Goal: Find specific page/section: Find specific page/section

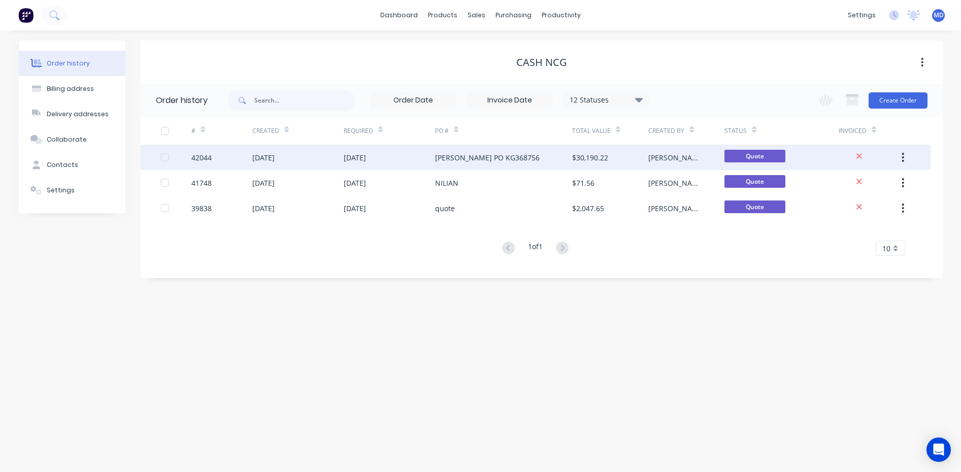
click at [398, 155] on div "[DATE]" at bounding box center [389, 157] width 91 height 25
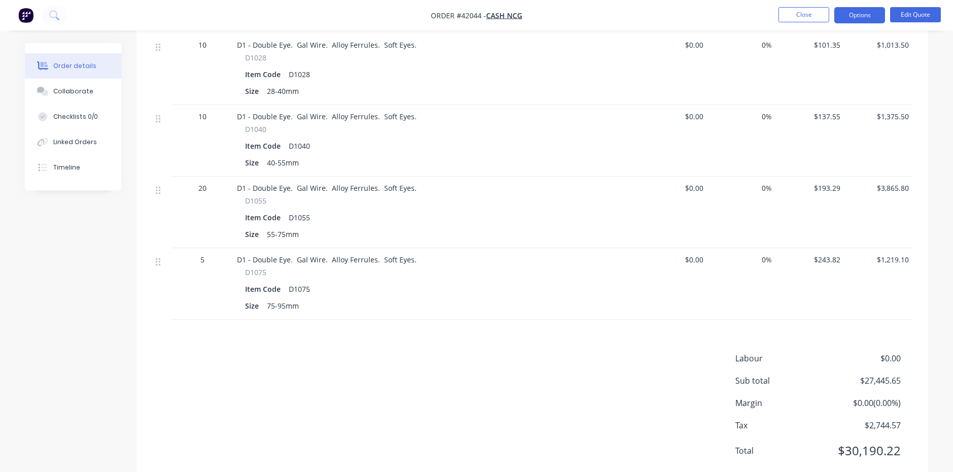
scroll to position [739, 0]
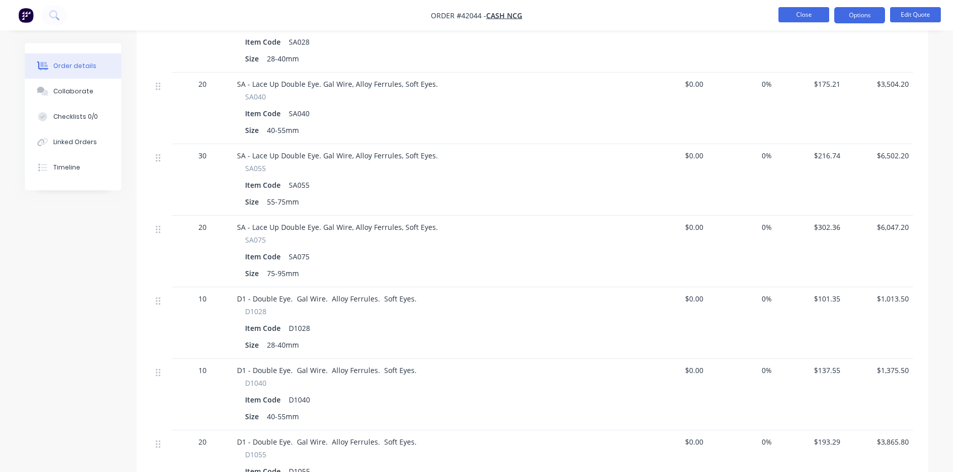
click at [798, 15] on button "Close" at bounding box center [804, 14] width 51 height 15
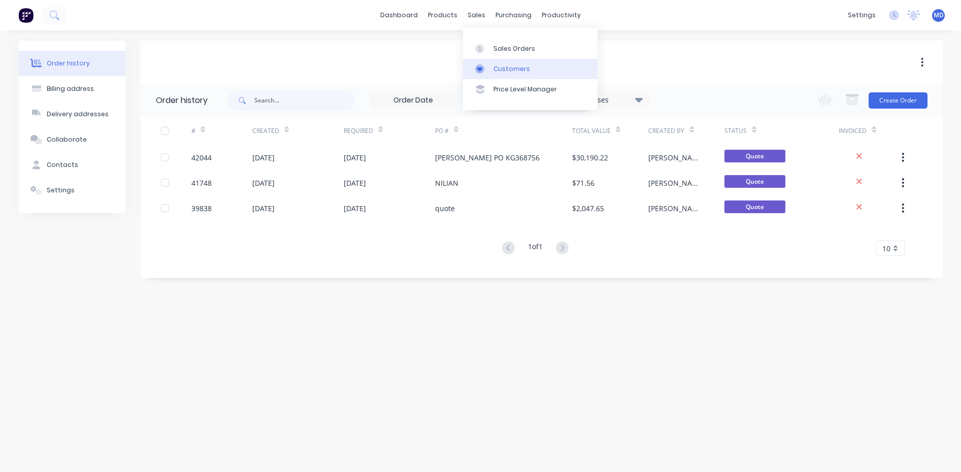
click at [506, 68] on div "Customers" at bounding box center [511, 68] width 37 height 9
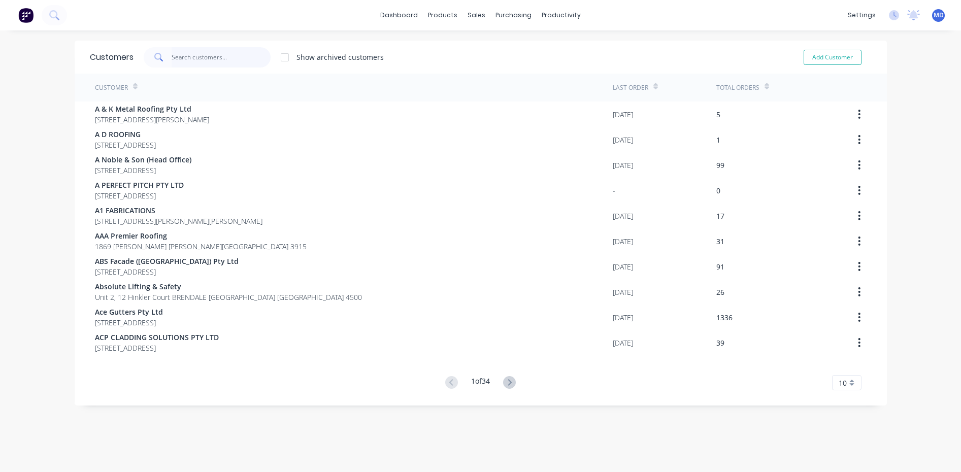
click at [218, 57] on input "text" at bounding box center [221, 57] width 99 height 20
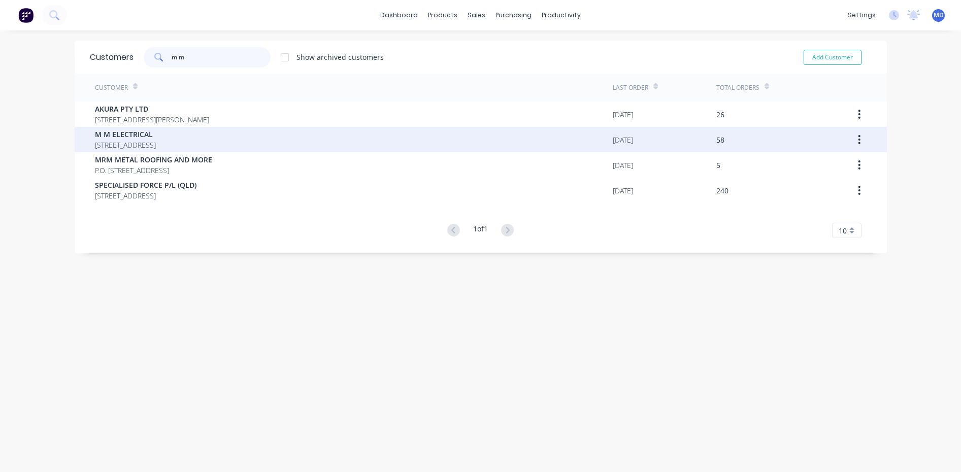
type input "m m"
click at [147, 134] on span "M M ELECTRICAL" at bounding box center [125, 134] width 61 height 11
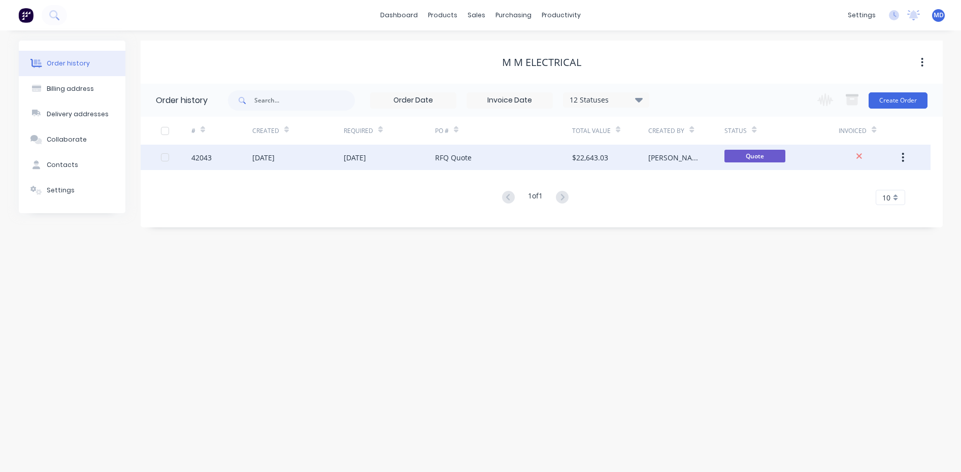
click at [534, 159] on div "RFQ Quote" at bounding box center [503, 157] width 137 height 25
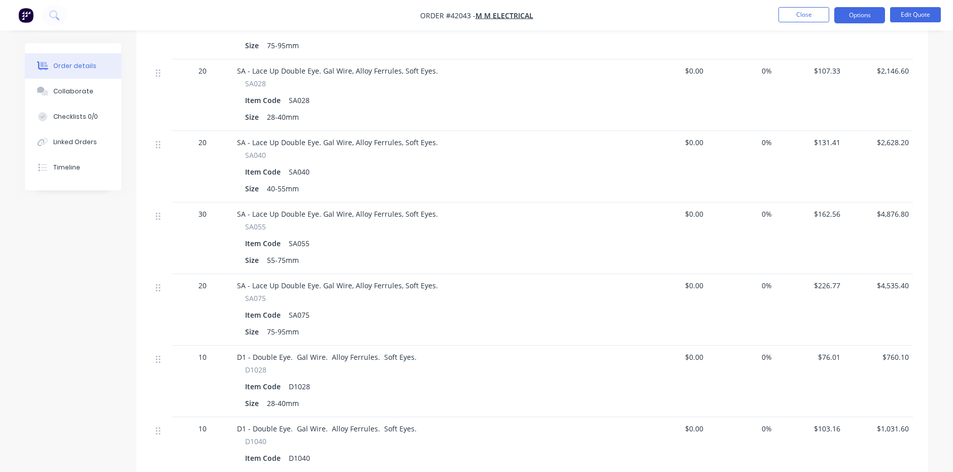
scroll to position [978, 0]
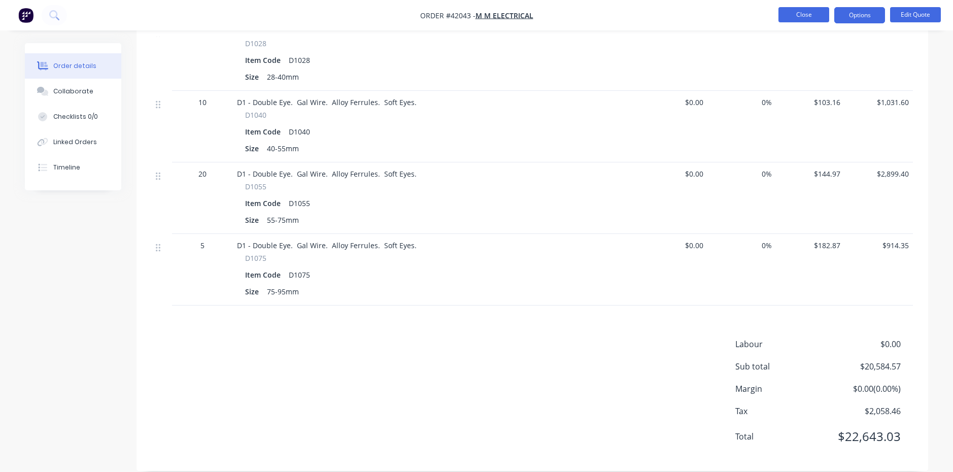
click at [806, 17] on button "Close" at bounding box center [804, 14] width 51 height 15
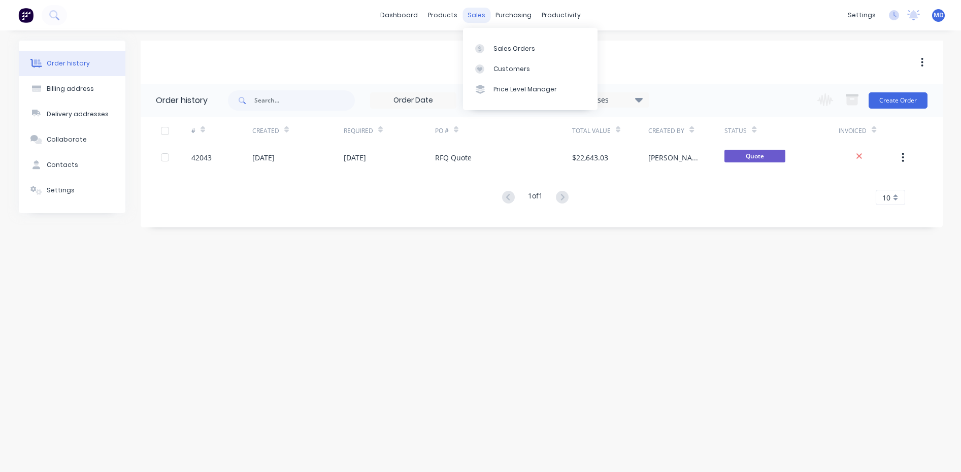
click at [477, 15] on div "sales" at bounding box center [476, 15] width 28 height 15
click at [510, 68] on div "Customers" at bounding box center [511, 68] width 37 height 9
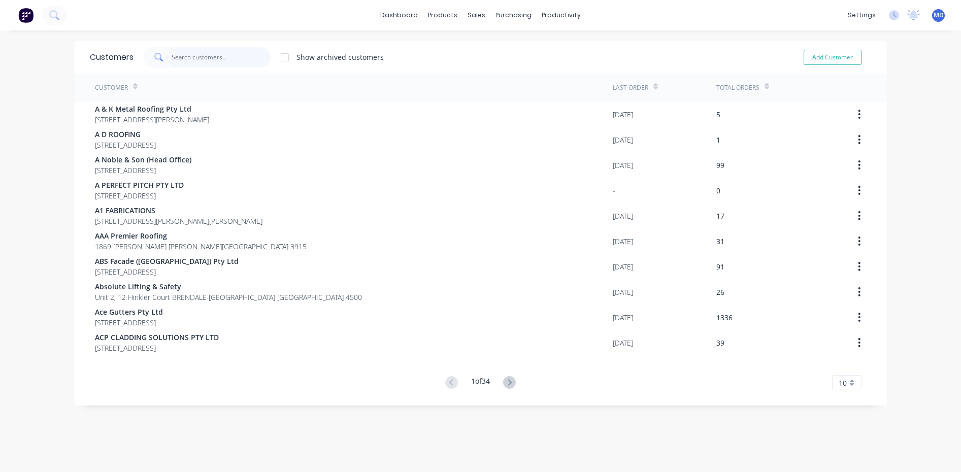
click at [196, 59] on input "text" at bounding box center [221, 57] width 99 height 20
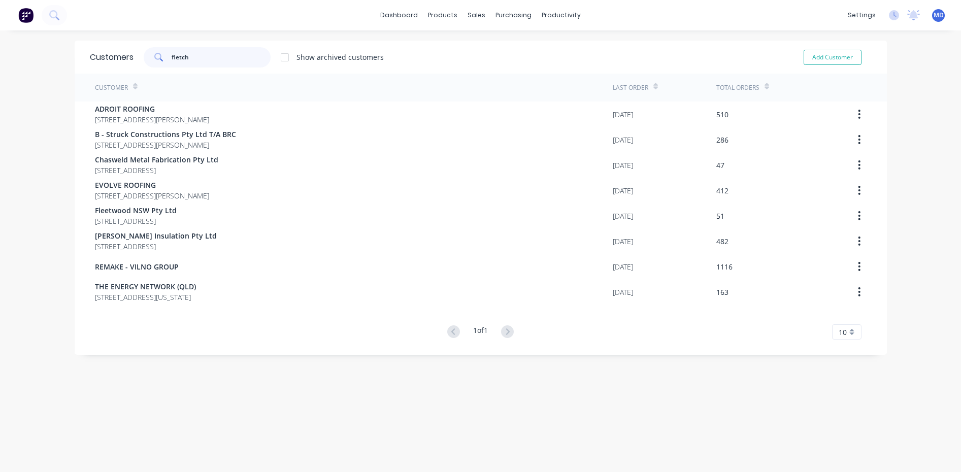
type input "fletch"
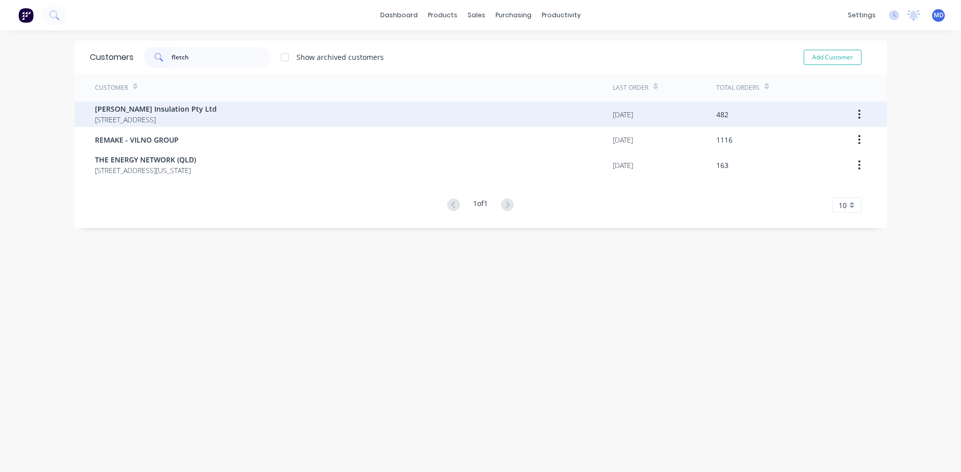
click at [138, 112] on span "[PERSON_NAME] Insulation Pty Ltd" at bounding box center [156, 109] width 122 height 11
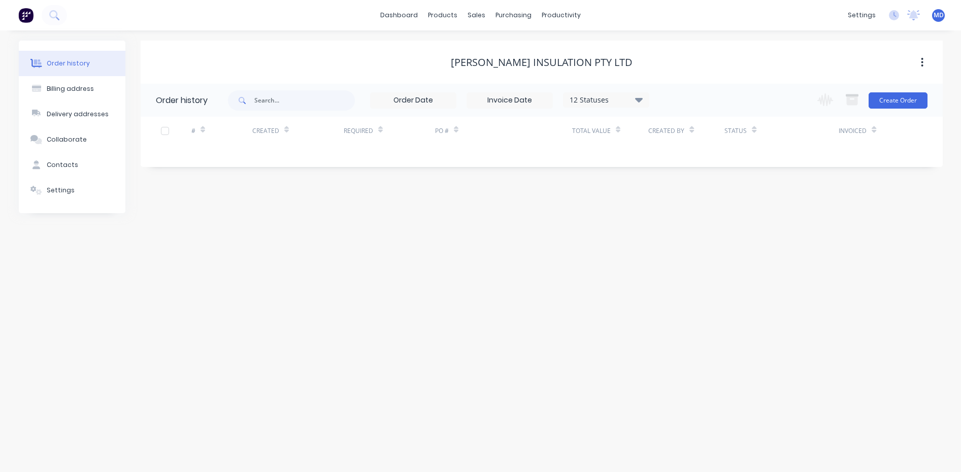
click at [639, 98] on icon at bounding box center [638, 99] width 8 height 5
click at [690, 217] on label at bounding box center [690, 217] width 0 height 0
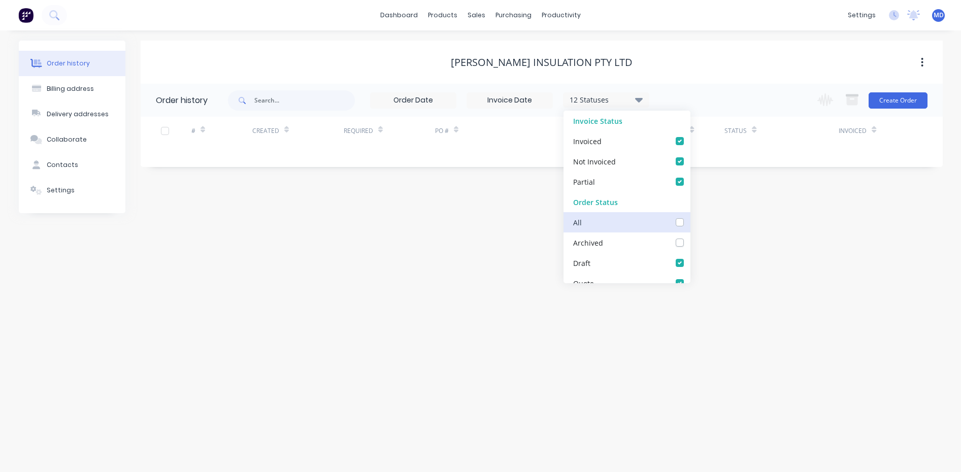
click at [690, 224] on input "checkbox" at bounding box center [694, 222] width 8 height 10
checkbox input "true"
click at [700, 60] on div "[PERSON_NAME] Insulation Pty Ltd" at bounding box center [542, 62] width 802 height 12
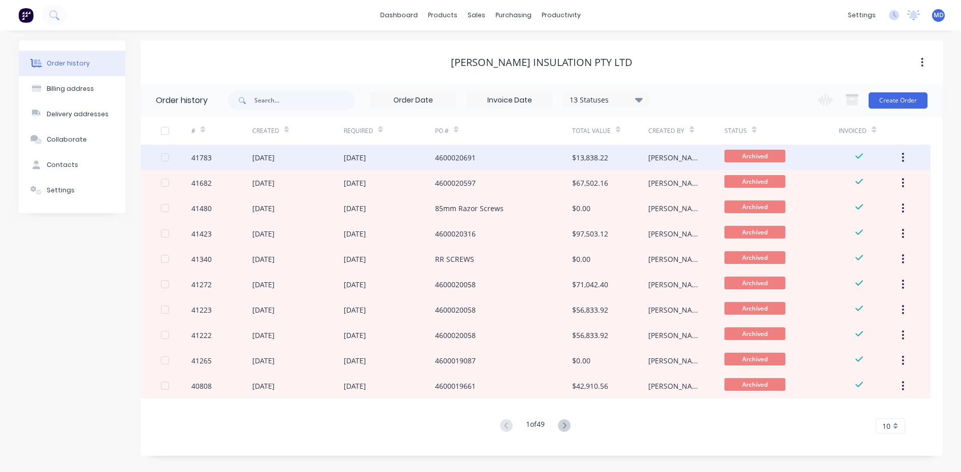
click at [519, 157] on div "4600020691" at bounding box center [503, 157] width 137 height 25
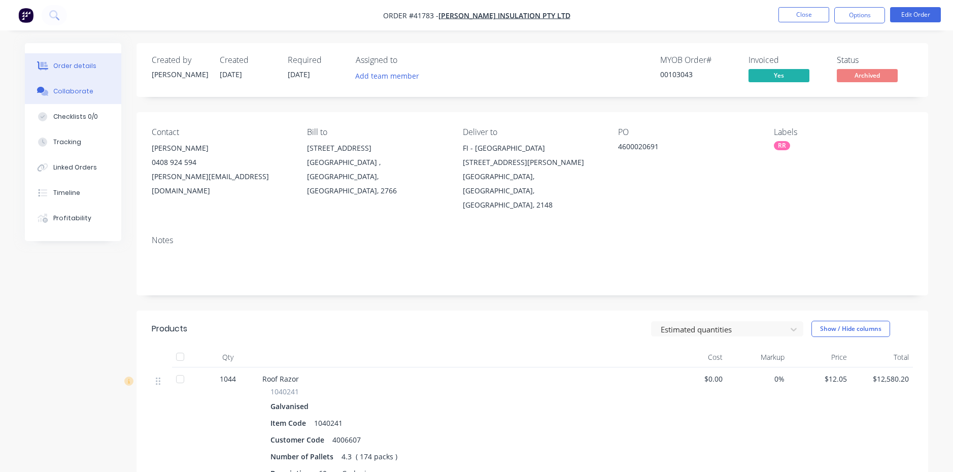
click at [73, 89] on div "Collaborate" at bounding box center [73, 91] width 40 height 9
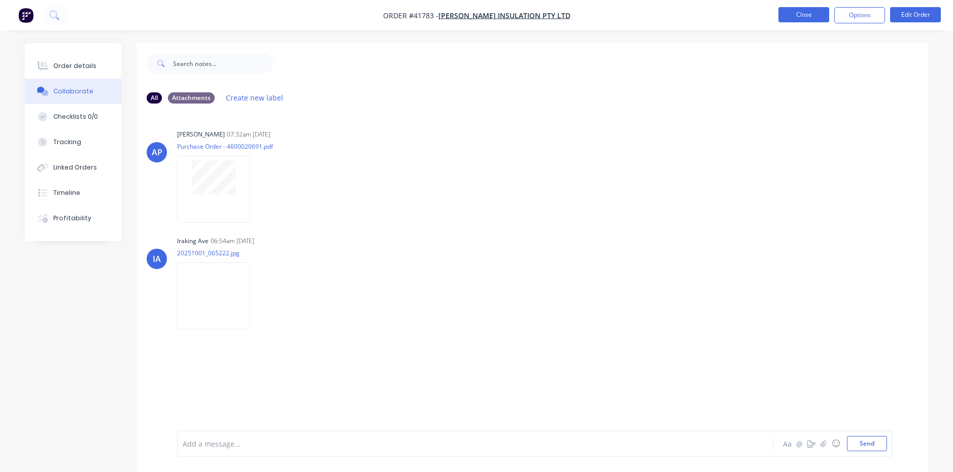
click at [801, 12] on button "Close" at bounding box center [804, 14] width 51 height 15
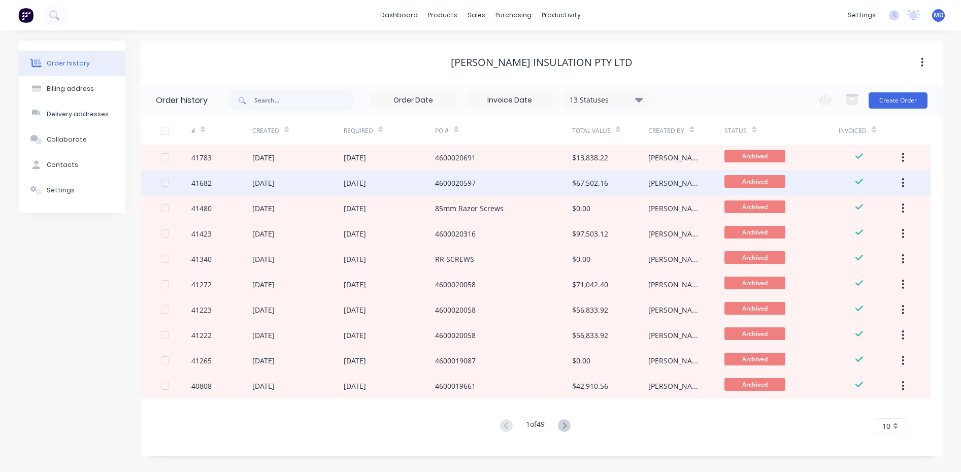
click at [527, 182] on div "4600020597" at bounding box center [503, 182] width 137 height 25
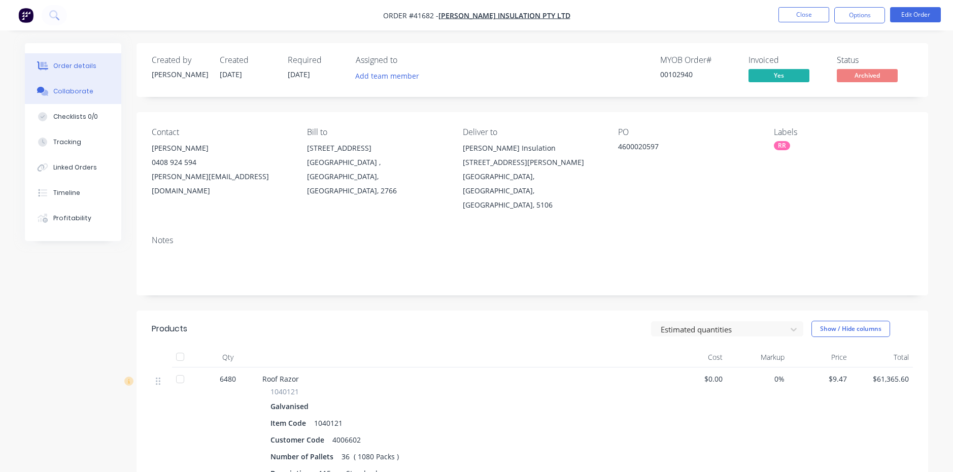
click at [68, 90] on div "Collaborate" at bounding box center [73, 91] width 40 height 9
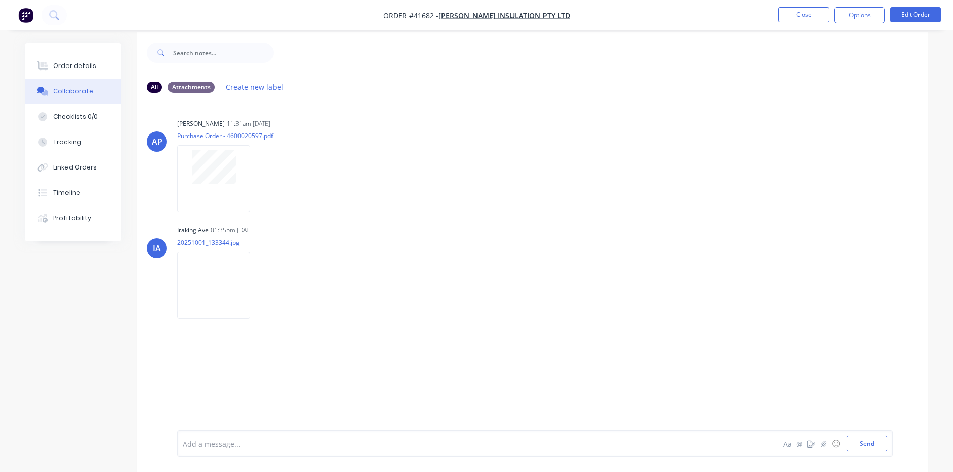
scroll to position [15, 0]
click at [216, 283] on img at bounding box center [213, 280] width 73 height 66
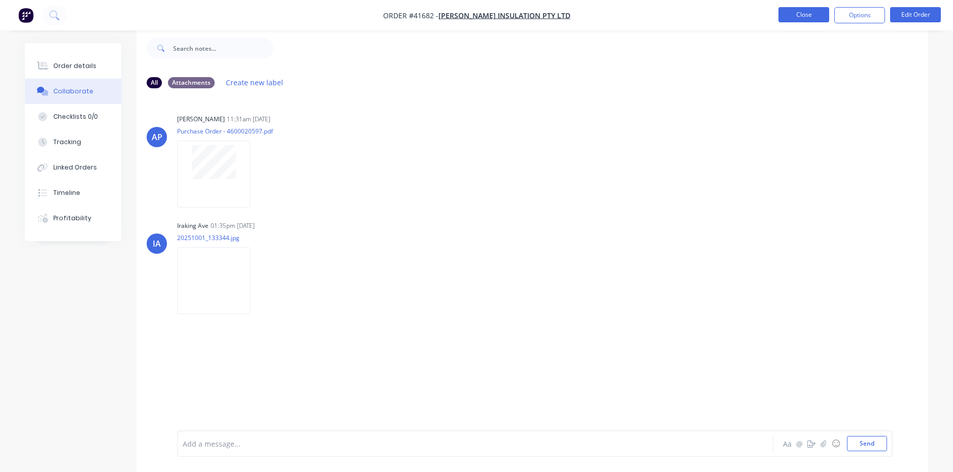
click at [802, 13] on button "Close" at bounding box center [804, 14] width 51 height 15
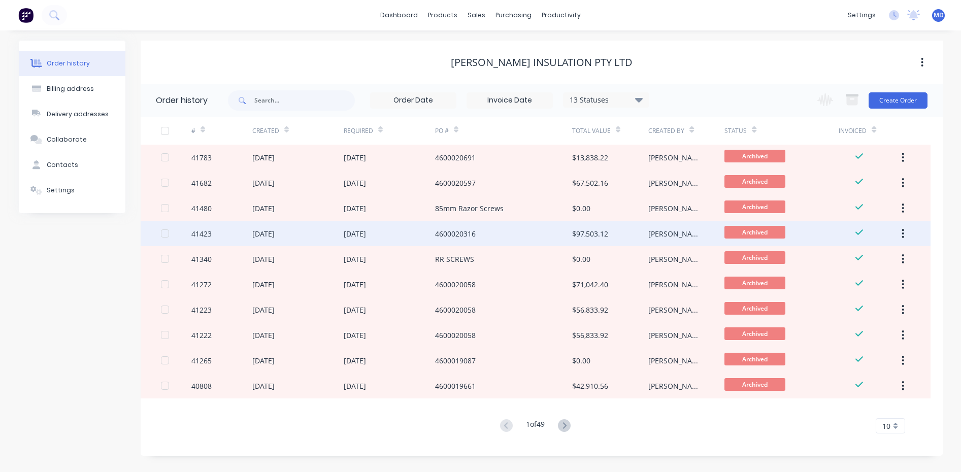
click at [598, 234] on div "$97,503.12" at bounding box center [590, 233] width 36 height 11
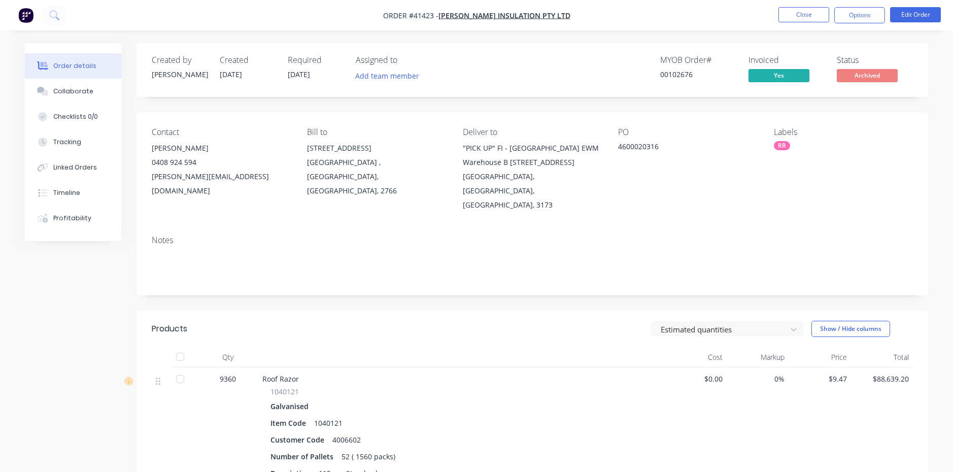
drag, startPoint x: 65, startPoint y: 90, endPoint x: 406, endPoint y: 248, distance: 374.9
click at [65, 92] on div "Collaborate" at bounding box center [73, 91] width 40 height 9
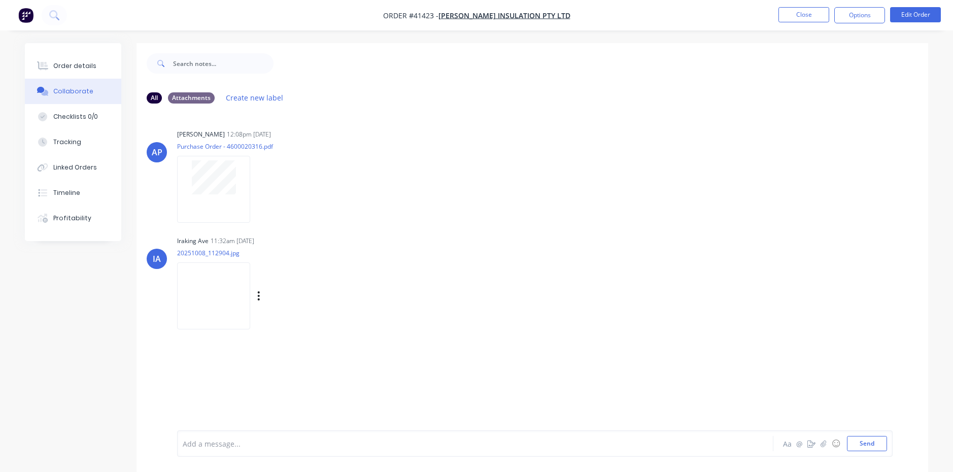
click at [217, 290] on img at bounding box center [213, 295] width 73 height 66
click at [801, 12] on button "Close" at bounding box center [804, 14] width 51 height 15
